Goal: Information Seeking & Learning: Learn about a topic

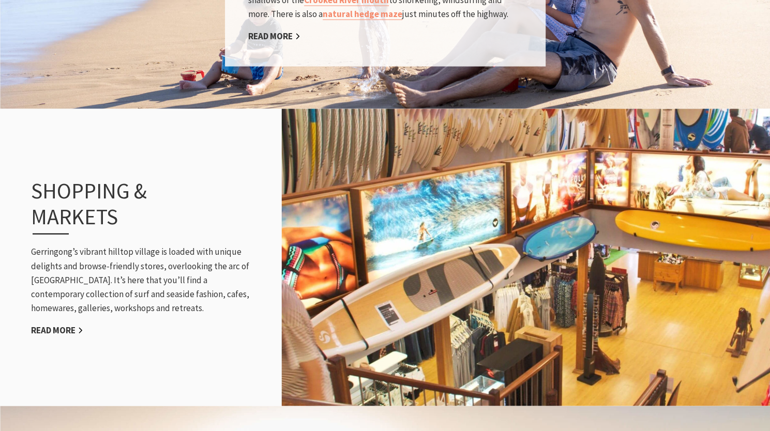
scroll to position [1084, 0]
click at [40, 222] on div "Shopping & Markets Gerringong’s vibrant hilltop village is loaded with unique d…" at bounding box center [143, 257] width 245 height 202
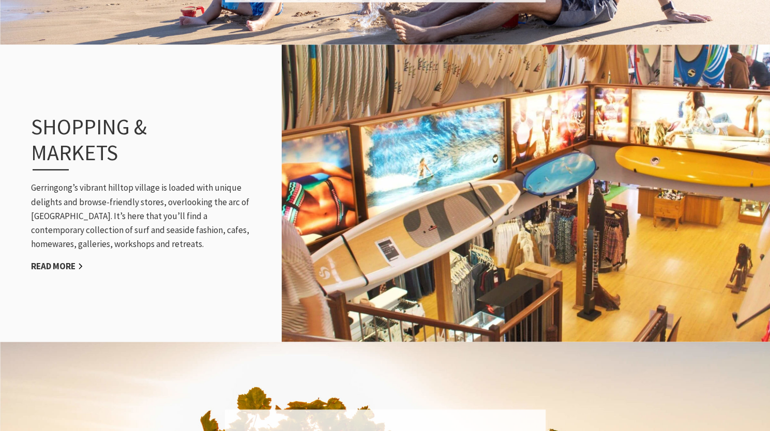
scroll to position [1151, 0]
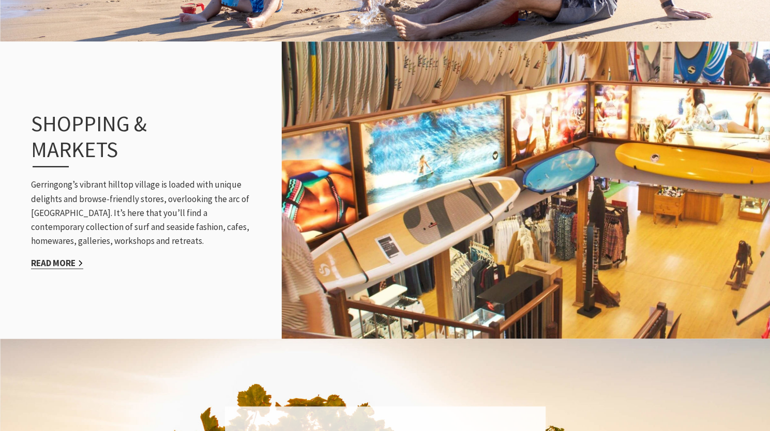
click at [60, 257] on link "Read More" at bounding box center [57, 263] width 52 height 12
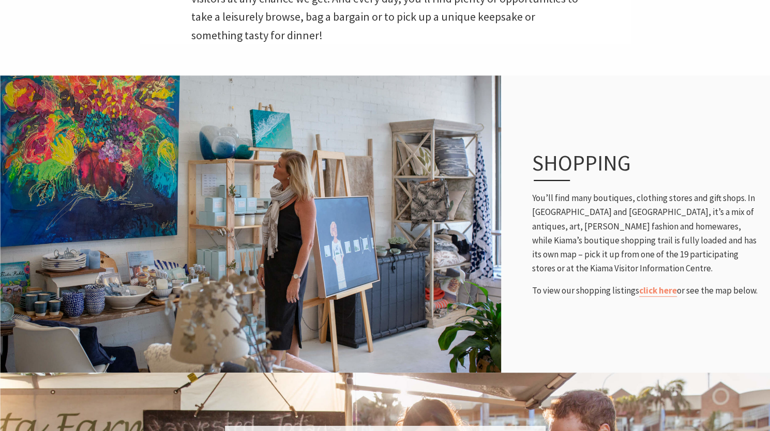
scroll to position [377, 0]
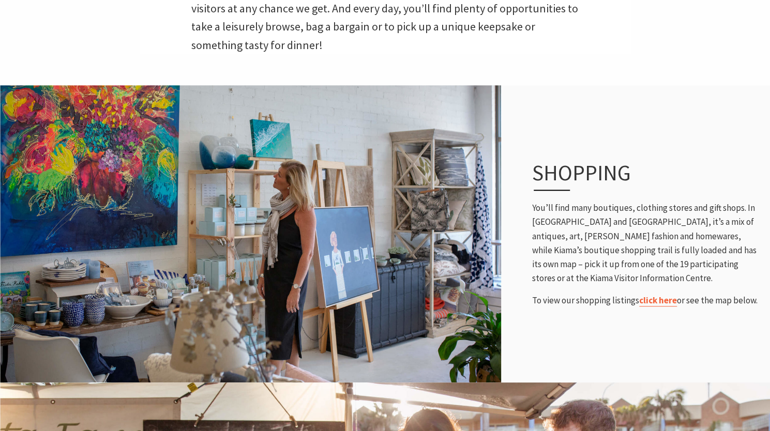
click at [658, 303] on link "click here" at bounding box center [658, 301] width 38 height 12
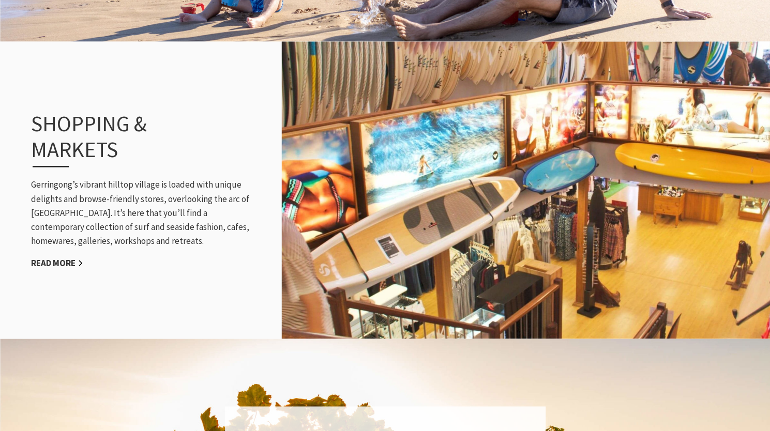
scroll to position [343, 782]
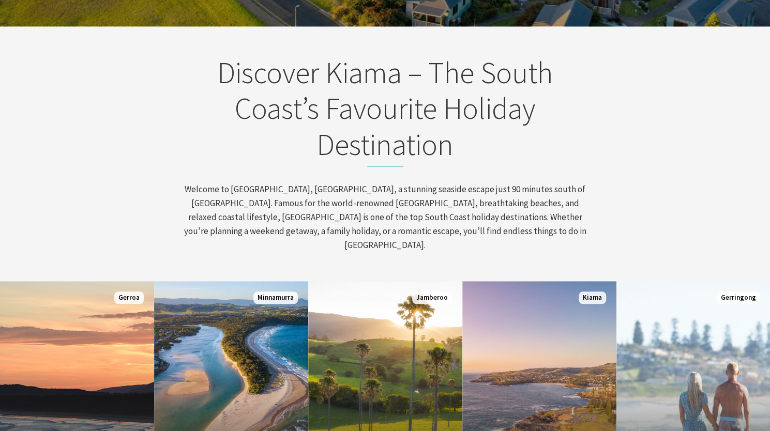
scroll to position [347, 0]
